Goal: Communication & Community: Share content

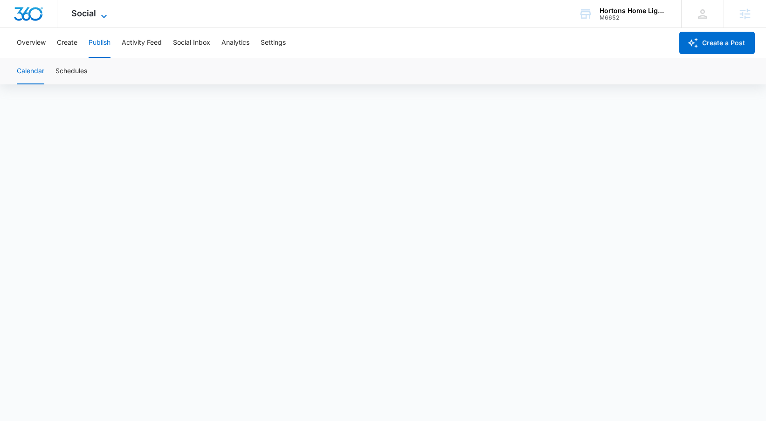
click at [107, 11] on icon at bounding box center [103, 16] width 11 height 11
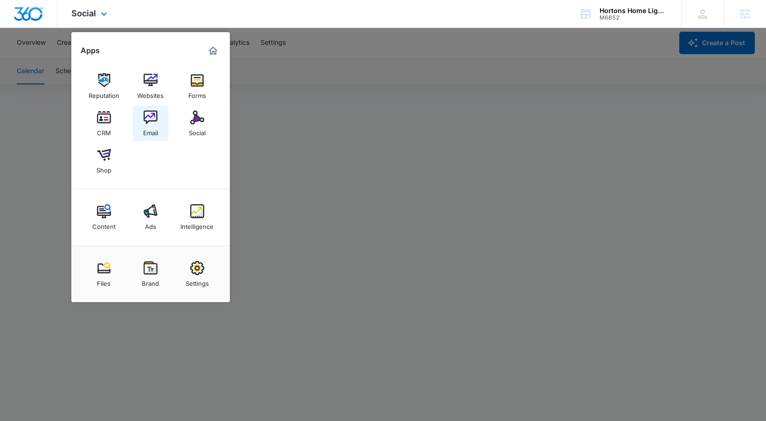
click at [160, 118] on link "Email" at bounding box center [150, 123] width 35 height 35
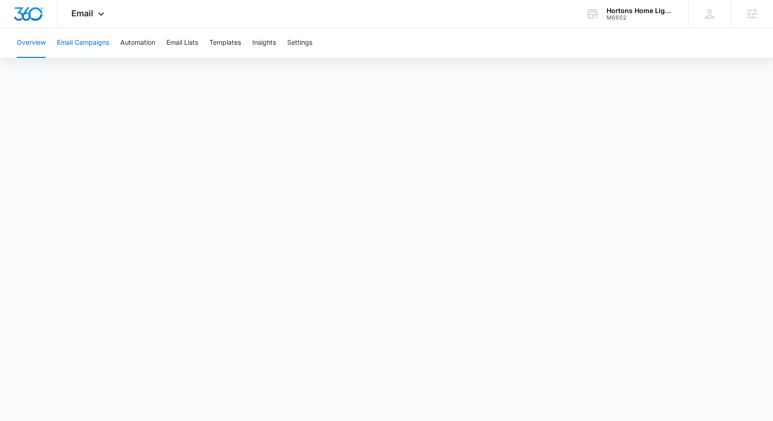
click at [96, 50] on button "Email Campaigns" at bounding box center [83, 43] width 52 height 30
click at [94, 18] on div "Email Apps Reputation Websites Forms CRM Email Social Shop Content Ads Intellig…" at bounding box center [88, 14] width 63 height 28
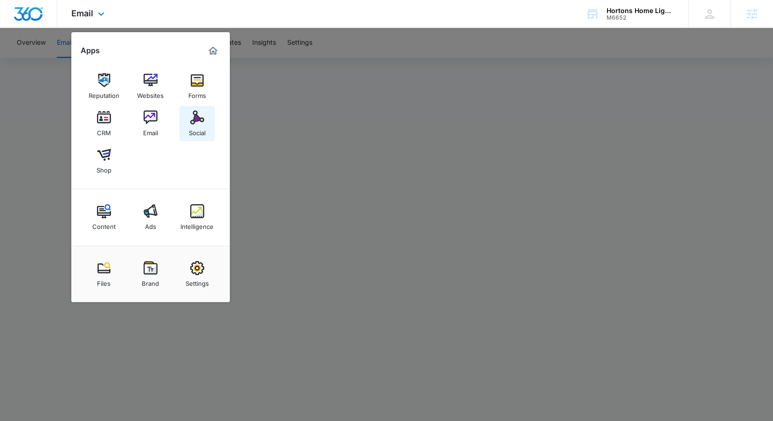
click at [191, 120] on img at bounding box center [197, 117] width 14 height 14
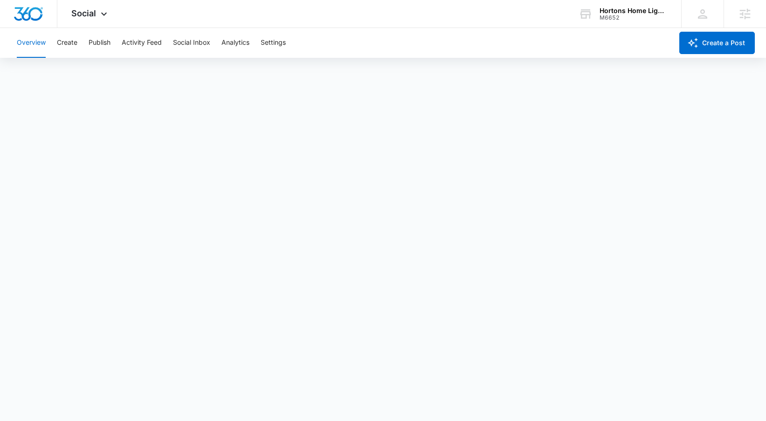
click at [79, 46] on div "Overview Create Publish Activity Feed Social Inbox Analytics Settings" at bounding box center [341, 43] width 661 height 30
click at [74, 44] on button "Create" at bounding box center [67, 43] width 21 height 30
click at [99, 42] on button "Publish" at bounding box center [100, 43] width 22 height 30
click at [70, 41] on button "Create" at bounding box center [67, 43] width 21 height 30
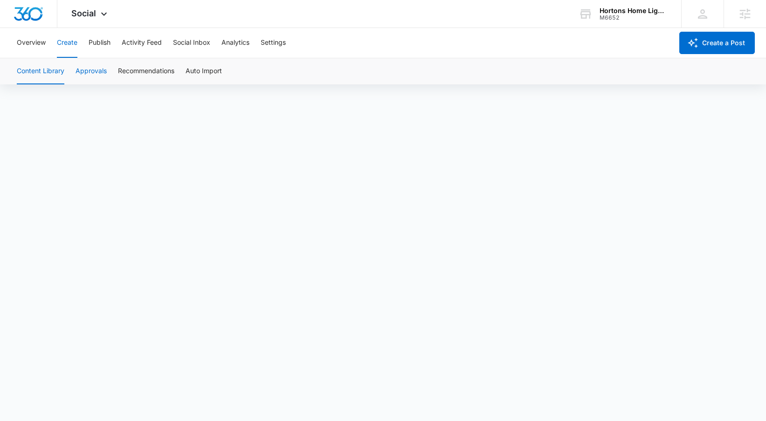
click at [83, 78] on button "Approvals" at bounding box center [91, 71] width 31 height 26
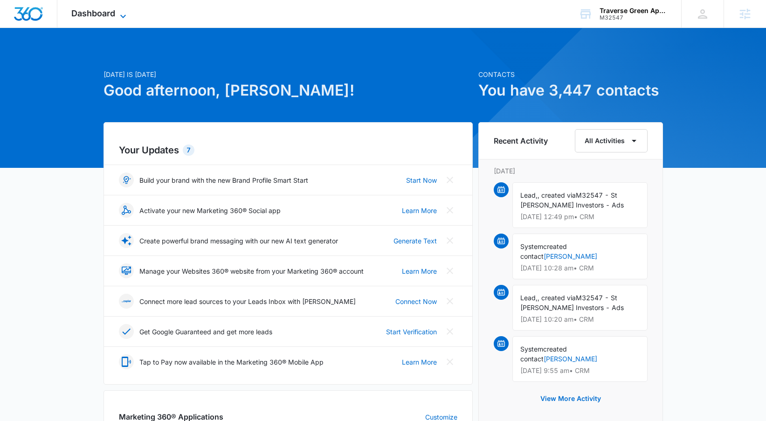
click at [105, 16] on span "Dashboard" at bounding box center [93, 13] width 44 height 10
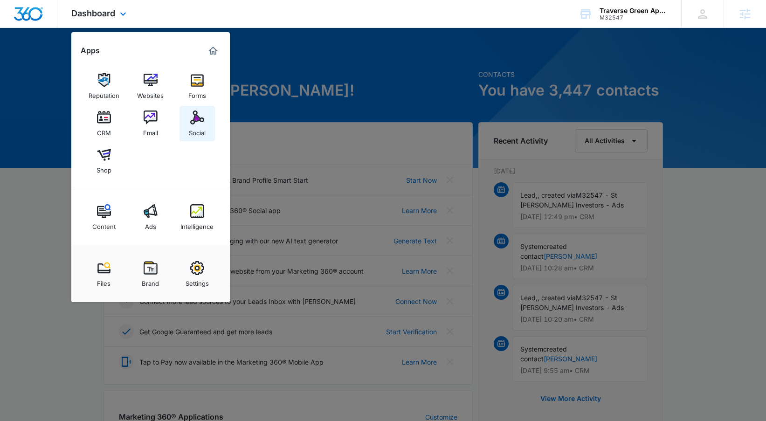
click at [212, 124] on link "Social" at bounding box center [196, 123] width 35 height 35
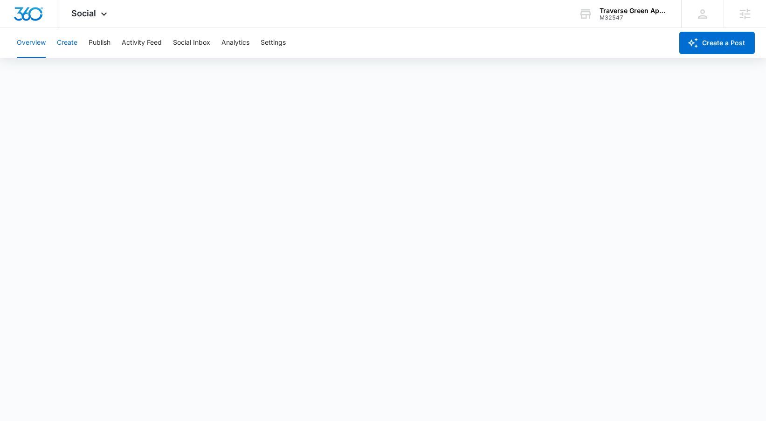
click at [71, 46] on button "Create" at bounding box center [67, 43] width 21 height 30
click at [94, 41] on button "Publish" at bounding box center [100, 43] width 22 height 30
click at [69, 39] on button "Create" at bounding box center [67, 43] width 21 height 30
click at [94, 46] on button "Publish" at bounding box center [100, 43] width 22 height 30
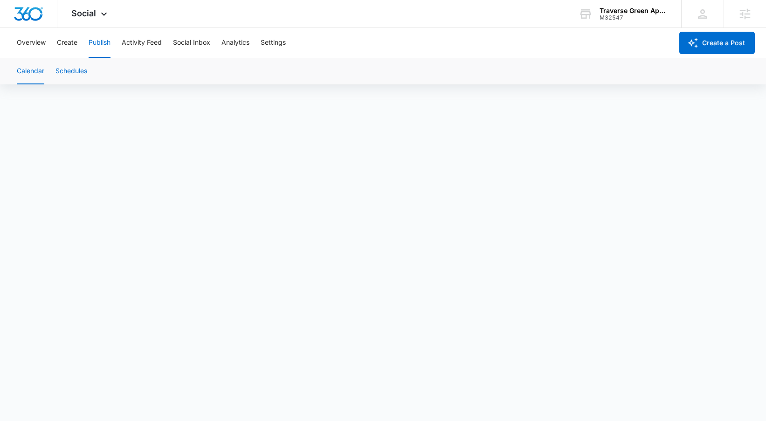
click at [76, 70] on button "Schedules" at bounding box center [71, 71] width 32 height 26
click at [34, 79] on button "Calendar" at bounding box center [31, 71] width 28 height 26
click at [65, 44] on button "Create" at bounding box center [67, 43] width 21 height 30
click at [102, 43] on button "Publish" at bounding box center [100, 43] width 22 height 30
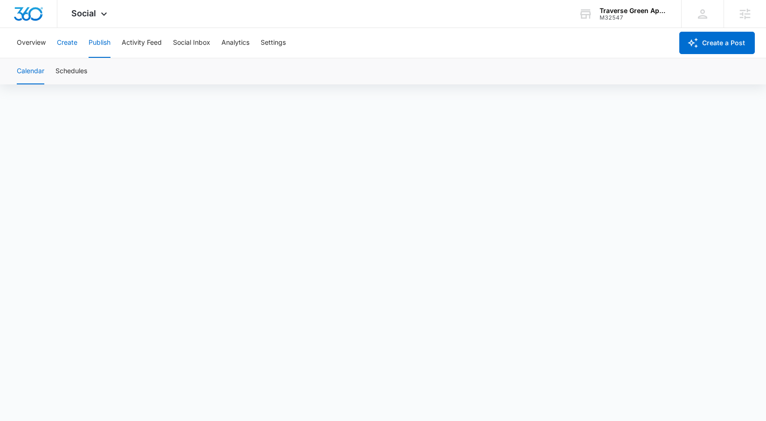
click at [67, 45] on button "Create" at bounding box center [67, 43] width 21 height 30
click at [104, 46] on button "Publish" at bounding box center [100, 43] width 22 height 30
click at [67, 41] on button "Create" at bounding box center [67, 43] width 21 height 30
click at [100, 44] on button "Publish" at bounding box center [100, 43] width 22 height 30
click at [71, 45] on button "Create" at bounding box center [67, 43] width 21 height 30
